Goal: Task Accomplishment & Management: Complete application form

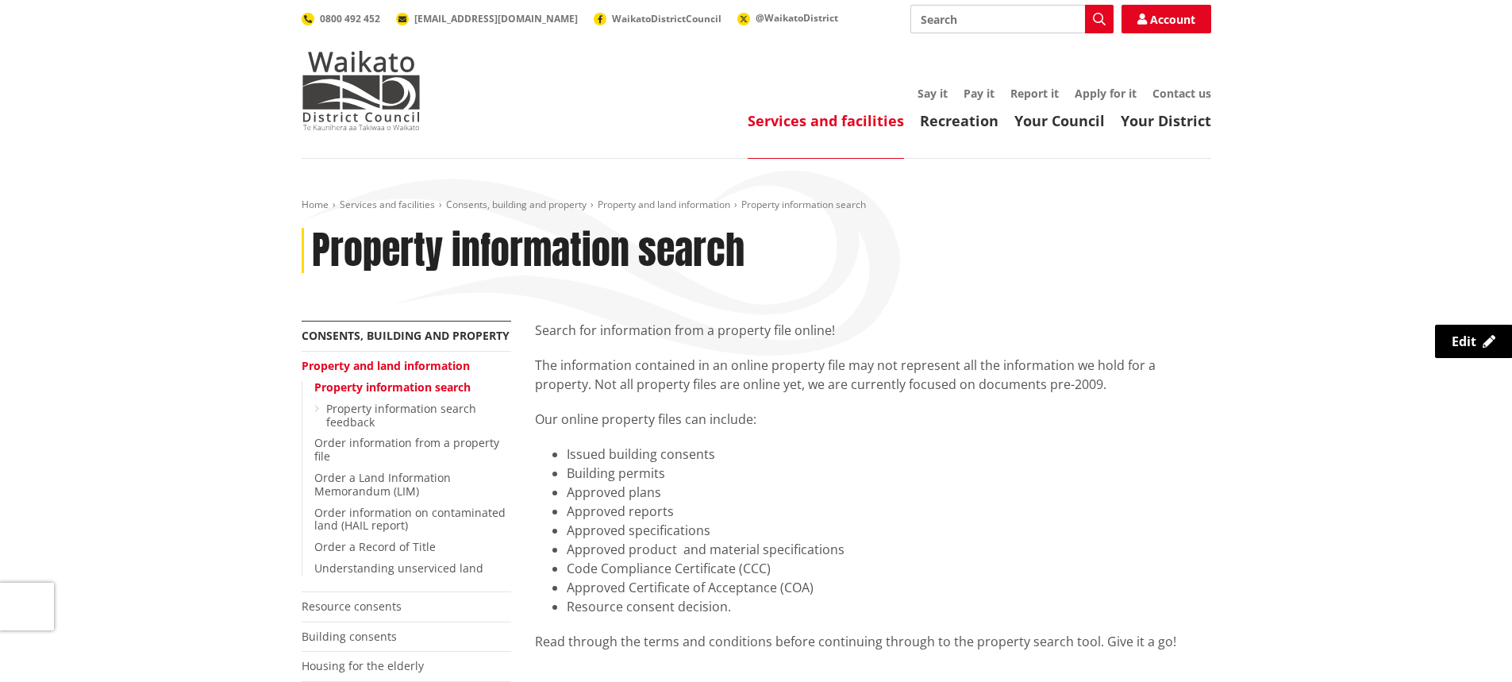
click at [421, 97] on div "Toggle search Toggle navigation Services and facilities Recreation Your Council…" at bounding box center [756, 67] width 933 height 125
click at [391, 91] on img at bounding box center [361, 90] width 119 height 79
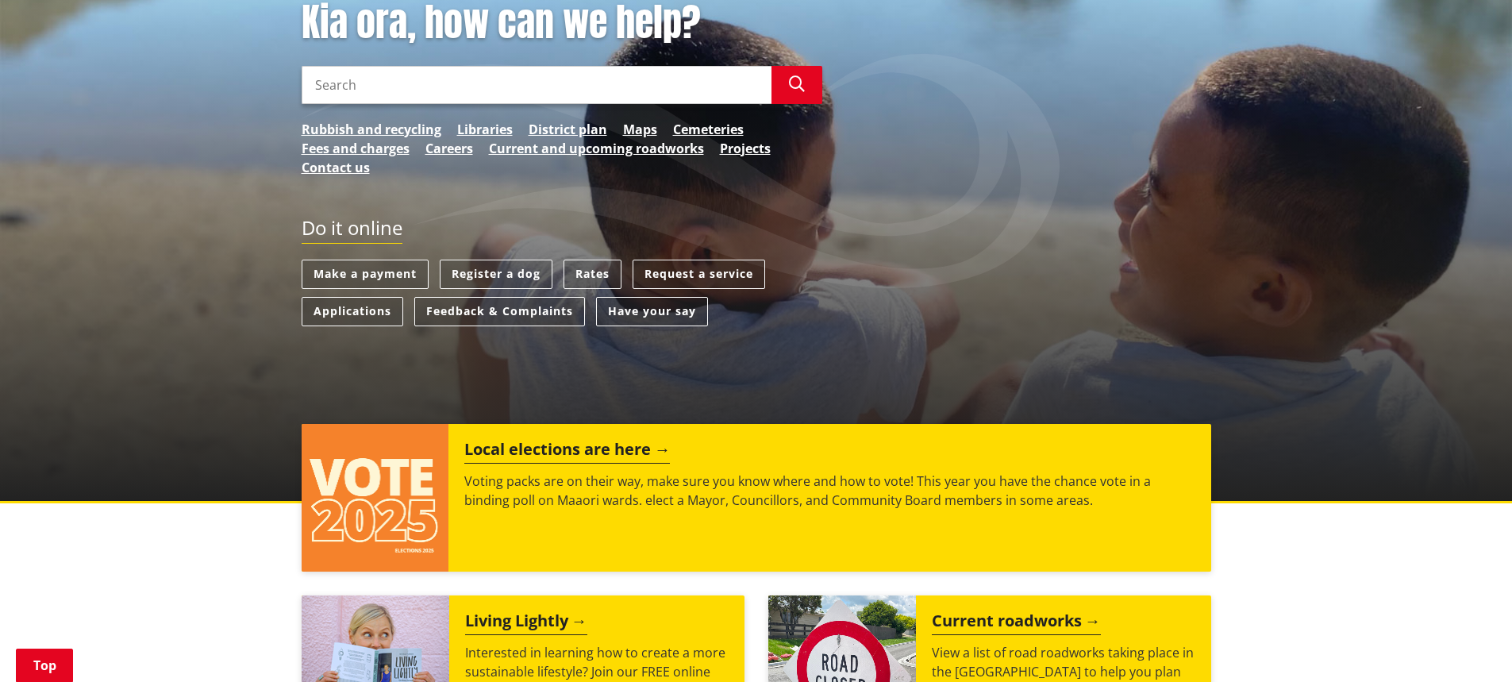
scroll to position [238, 0]
click at [498, 274] on link "Register a dog" at bounding box center [496, 274] width 113 height 29
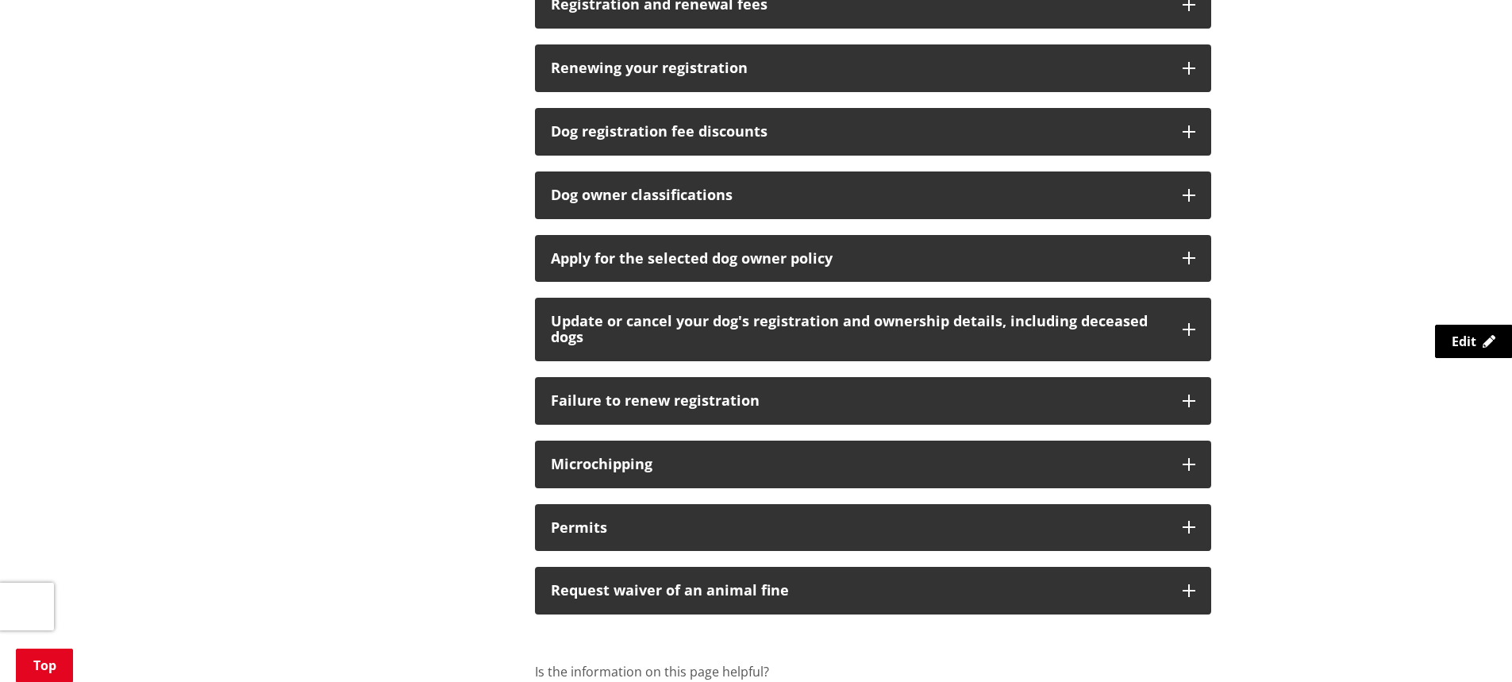
scroll to position [1111, 0]
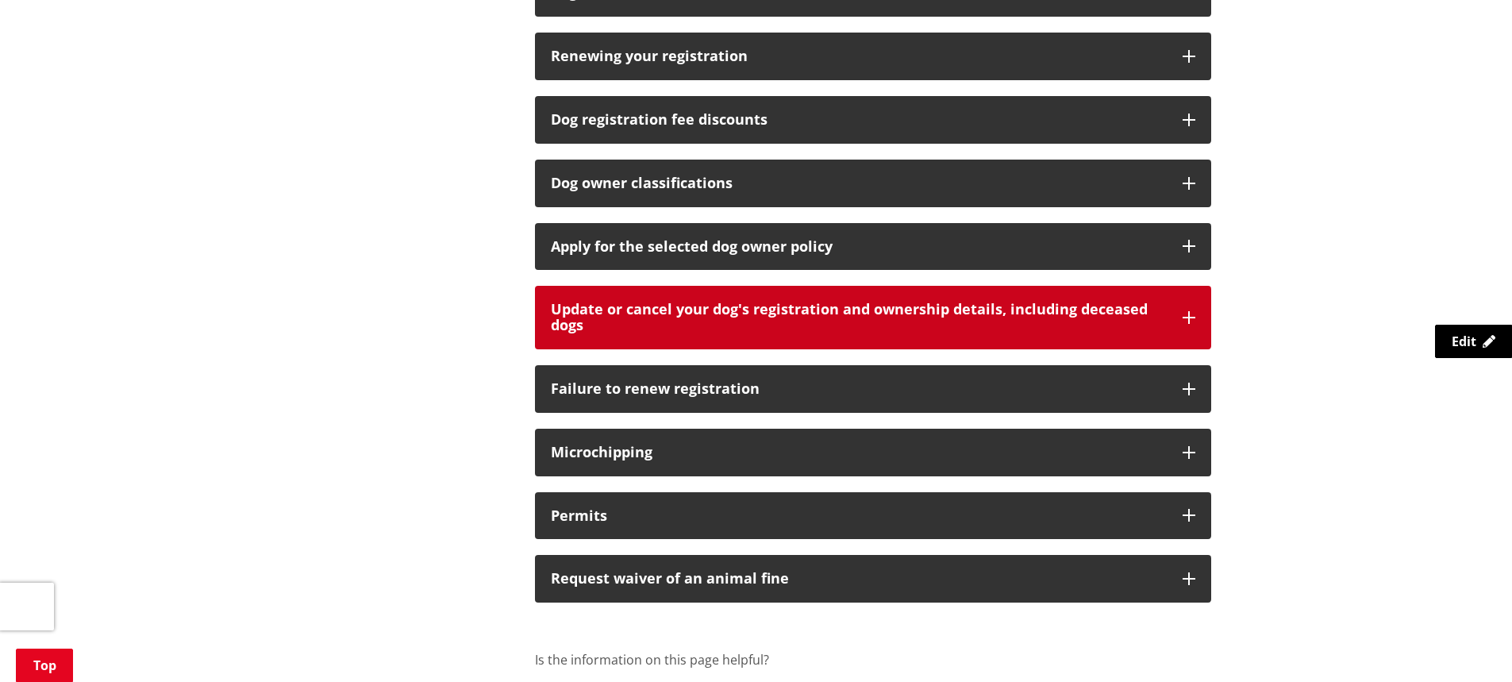
click at [1191, 317] on icon "button" at bounding box center [1189, 317] width 13 height 13
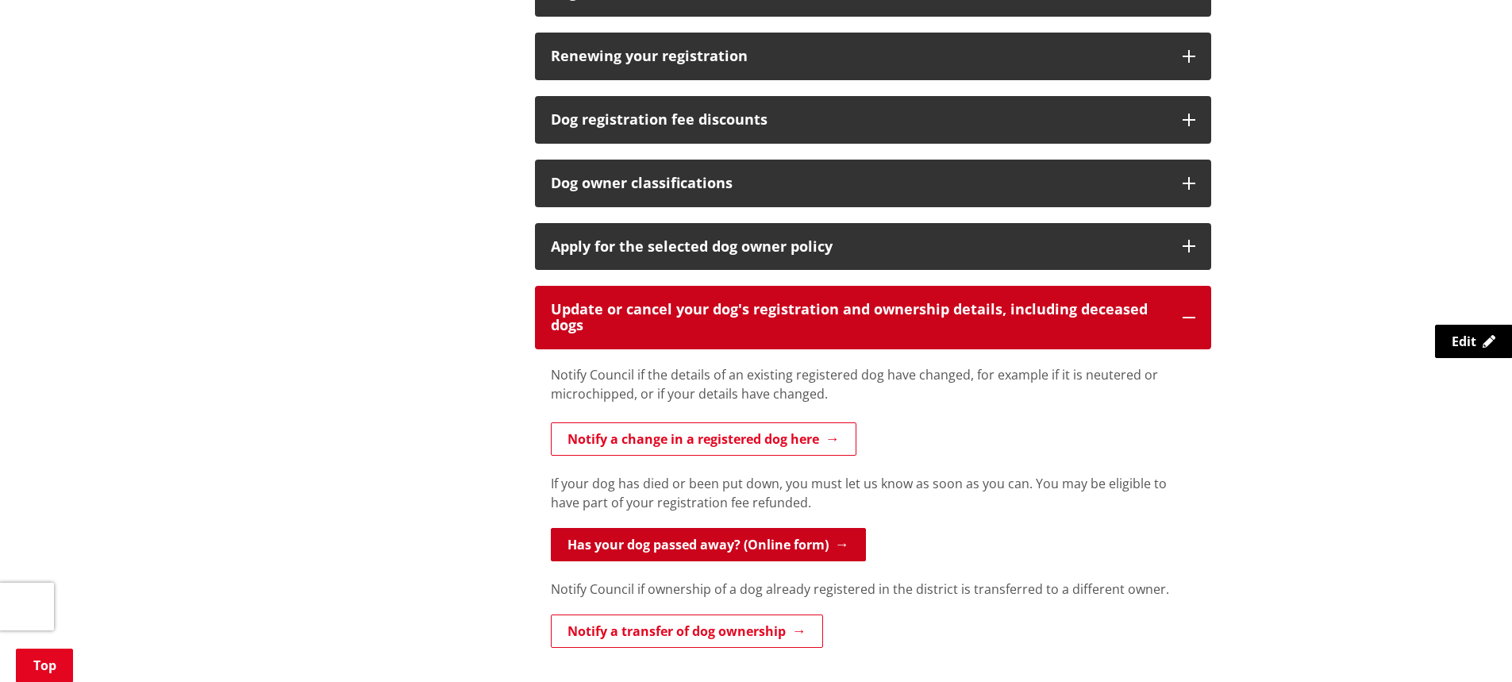
scroll to position [1191, 0]
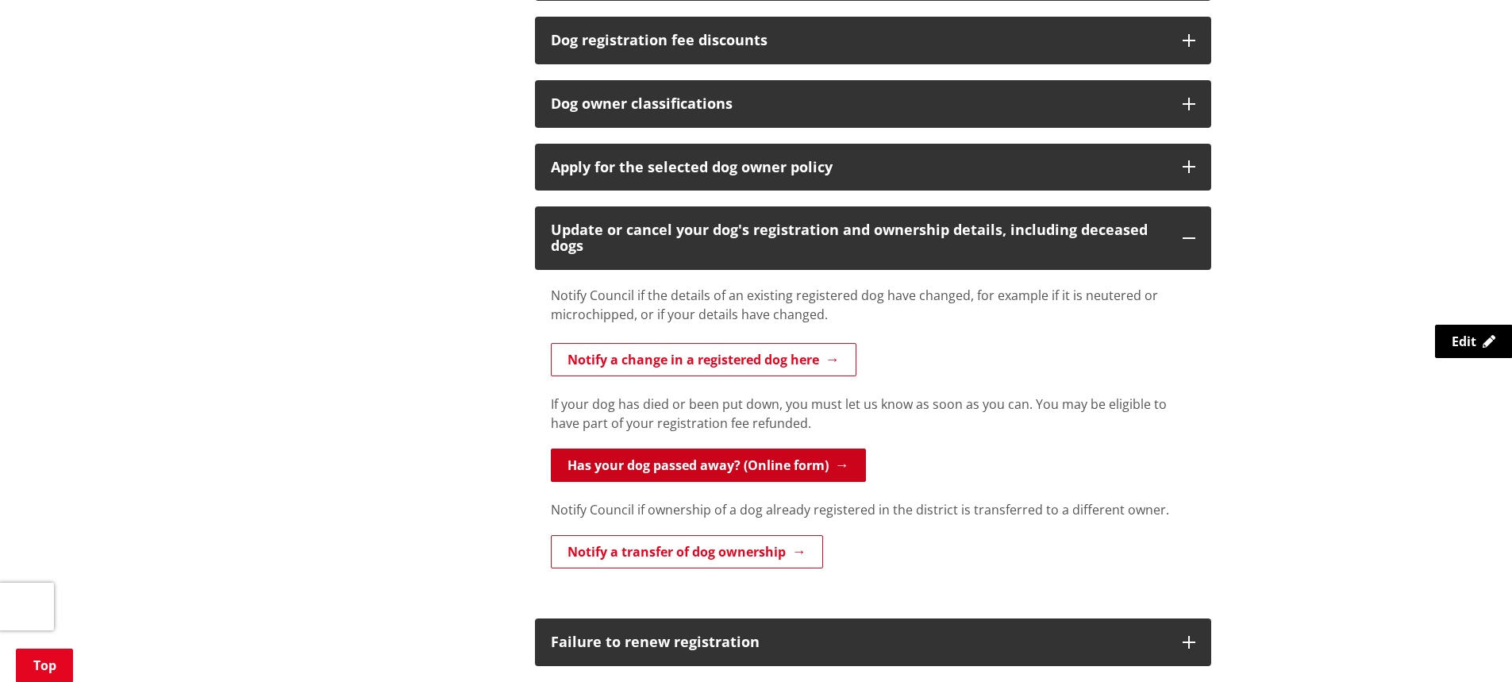
click at [804, 468] on link "Has your dog passed away? (Online form)" at bounding box center [708, 464] width 315 height 33
